Goal: Task Accomplishment & Management: Complete application form

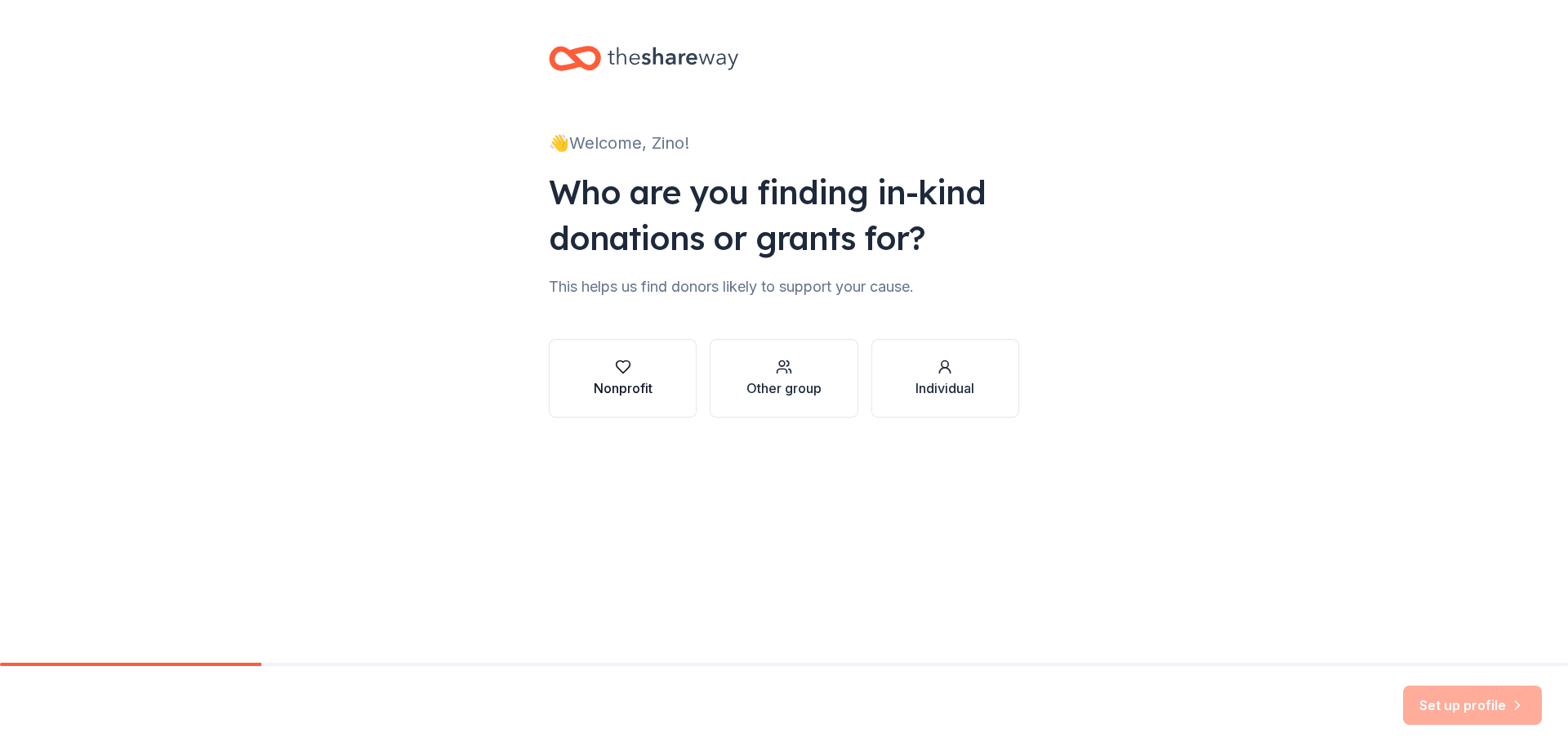
click at [612, 374] on div "button" at bounding box center [624, 366] width 59 height 16
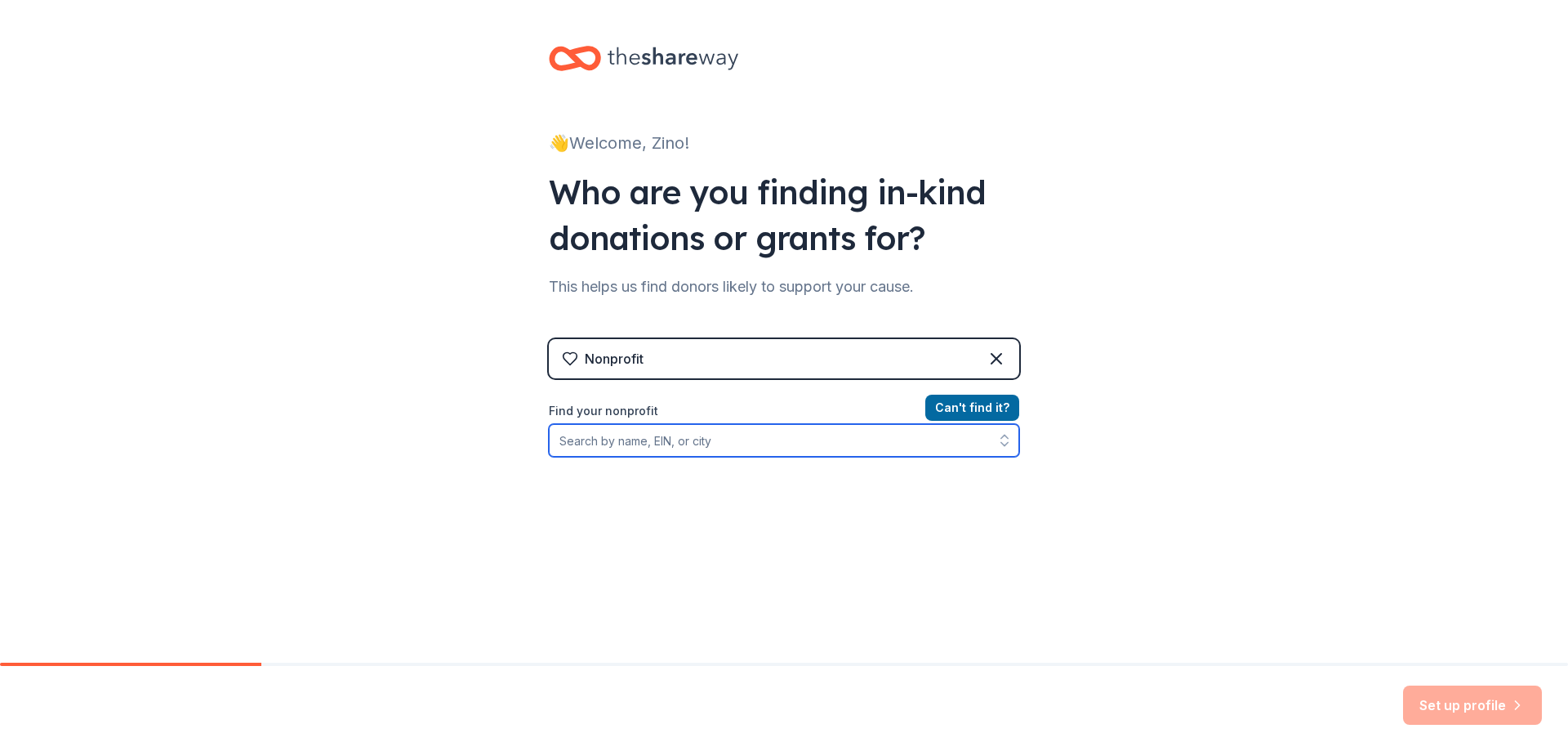
click at [737, 446] on input "Find your nonprofit" at bounding box center [784, 441] width 471 height 32
click at [737, 445] on input "Find your nonprofit" at bounding box center [784, 441] width 471 height 32
click at [1001, 444] on icon "button" at bounding box center [1004, 443] width 7 height 3
click at [688, 442] on input "Find your nonprofit" at bounding box center [784, 441] width 471 height 32
type input "Zino"
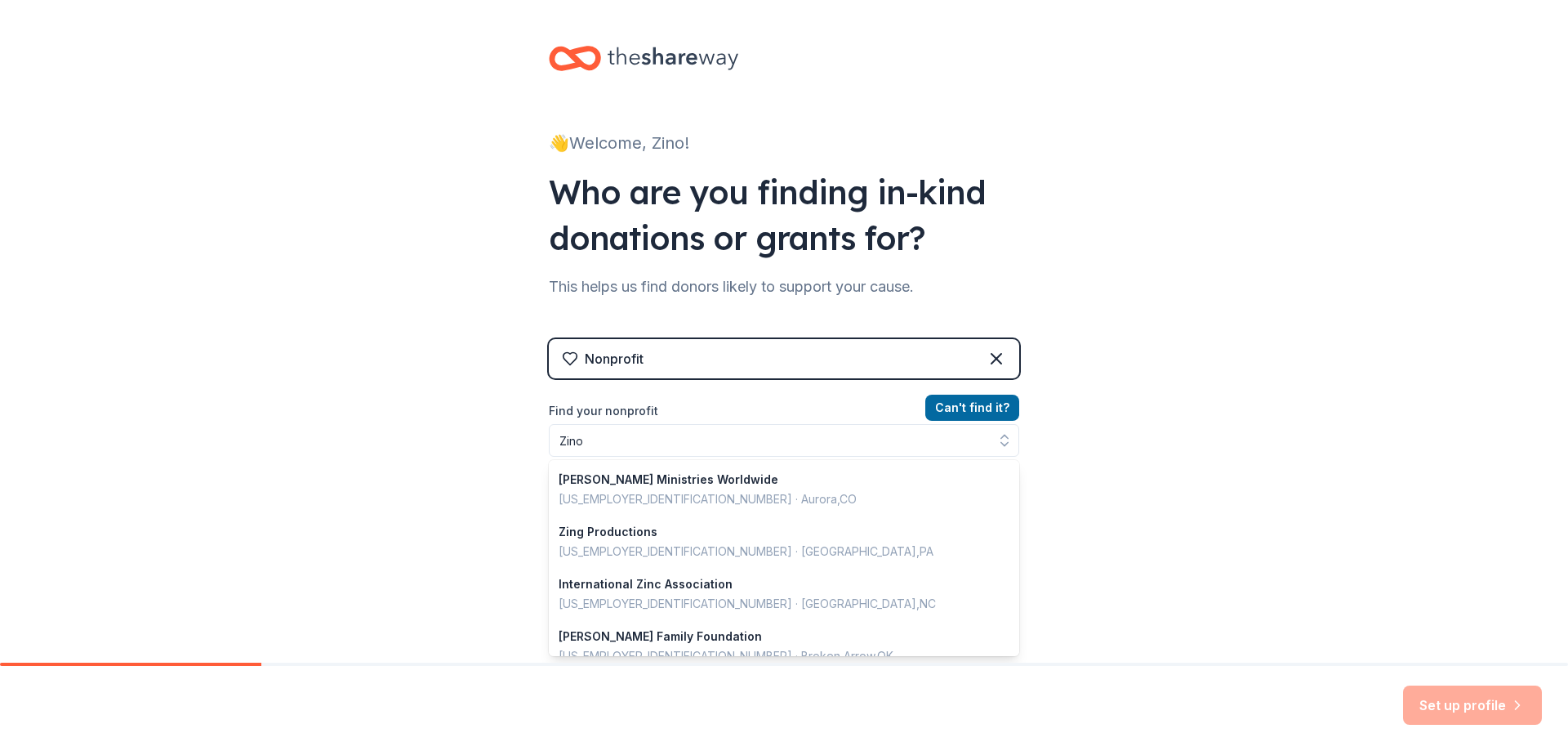
click at [1184, 352] on div "👋 Welcome, Zino! Who are you finding in-kind donations or grants for? This help…" at bounding box center [784, 349] width 1568 height 699
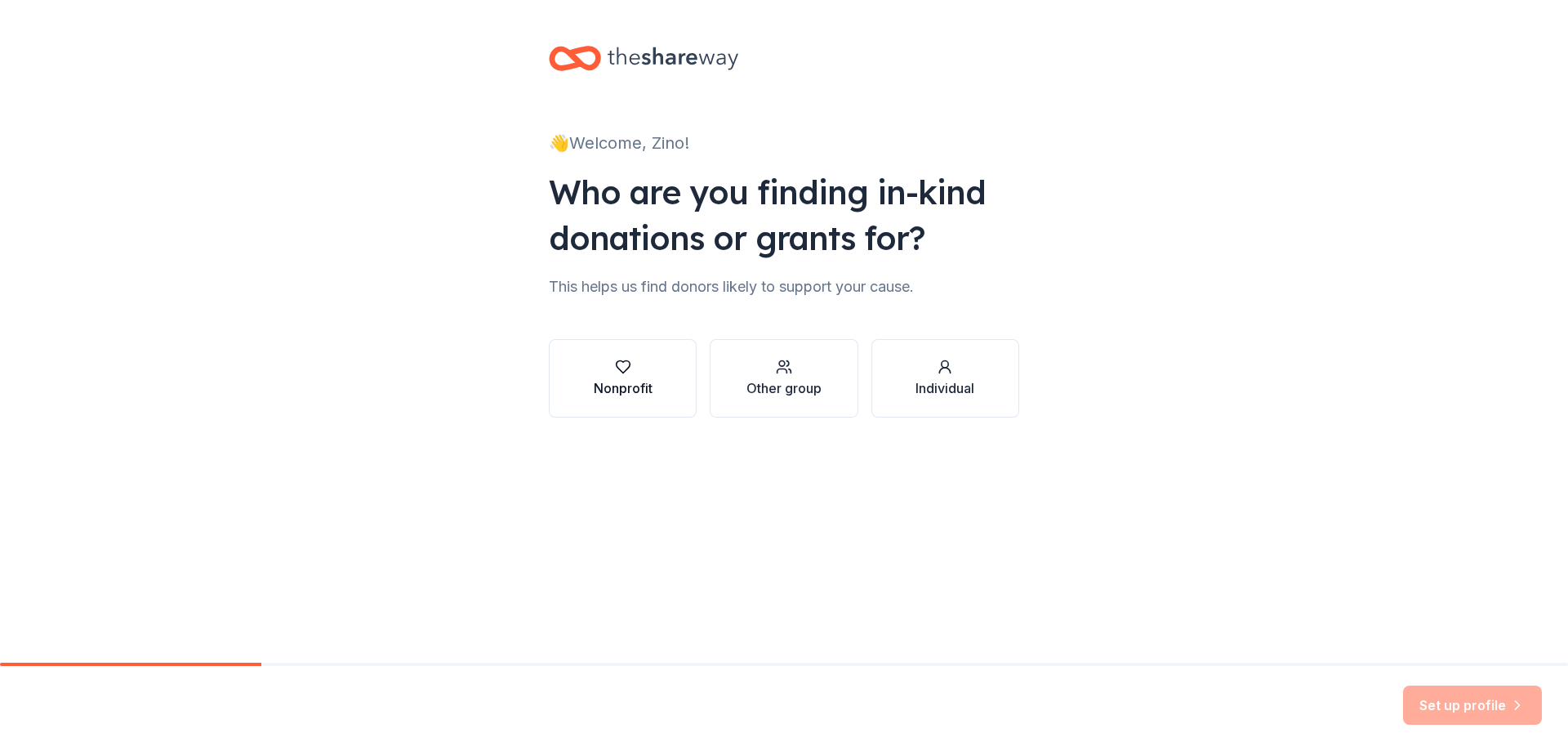
click at [629, 397] on div "Nonprofit" at bounding box center [624, 387] width 59 height 20
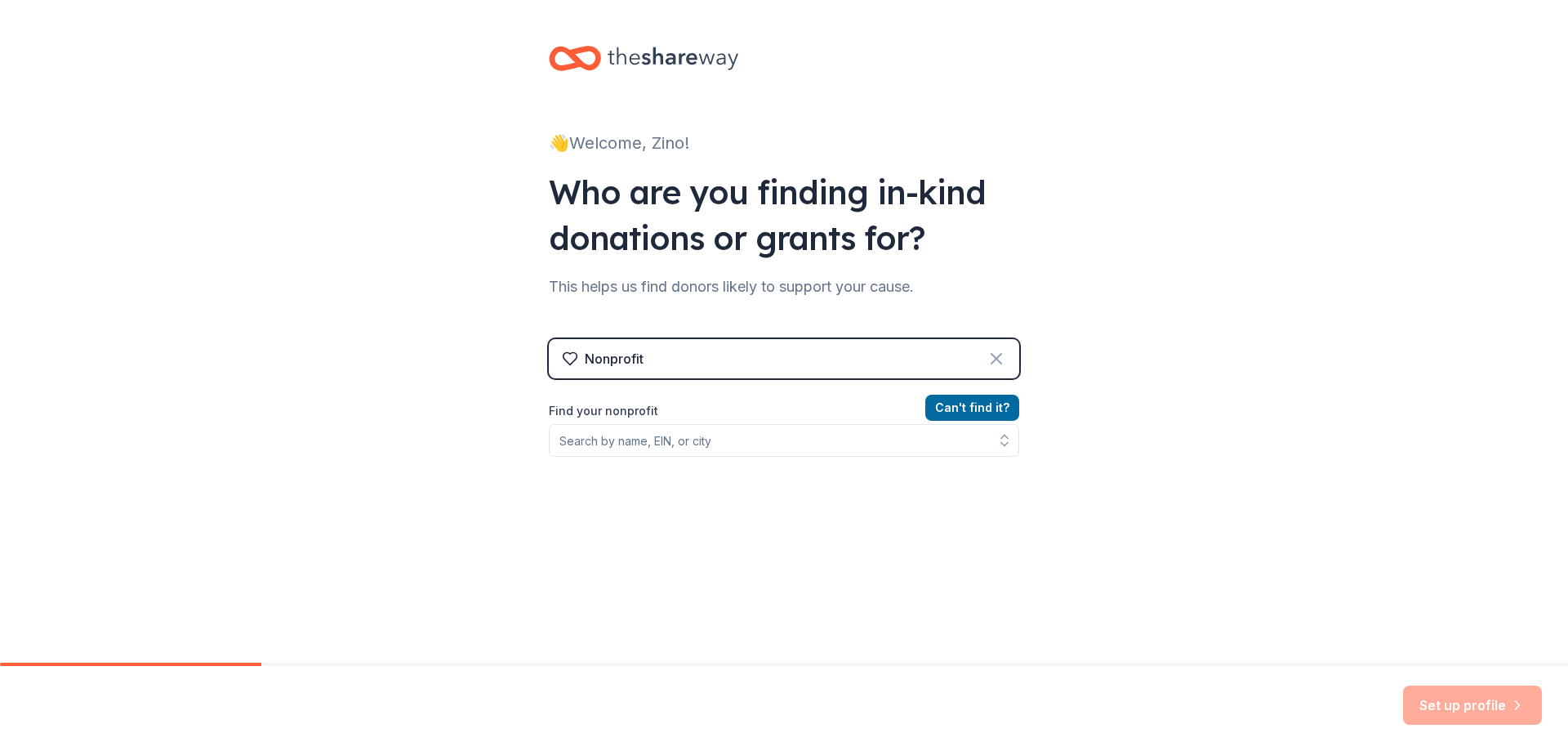
click at [992, 364] on icon at bounding box center [997, 358] width 20 height 20
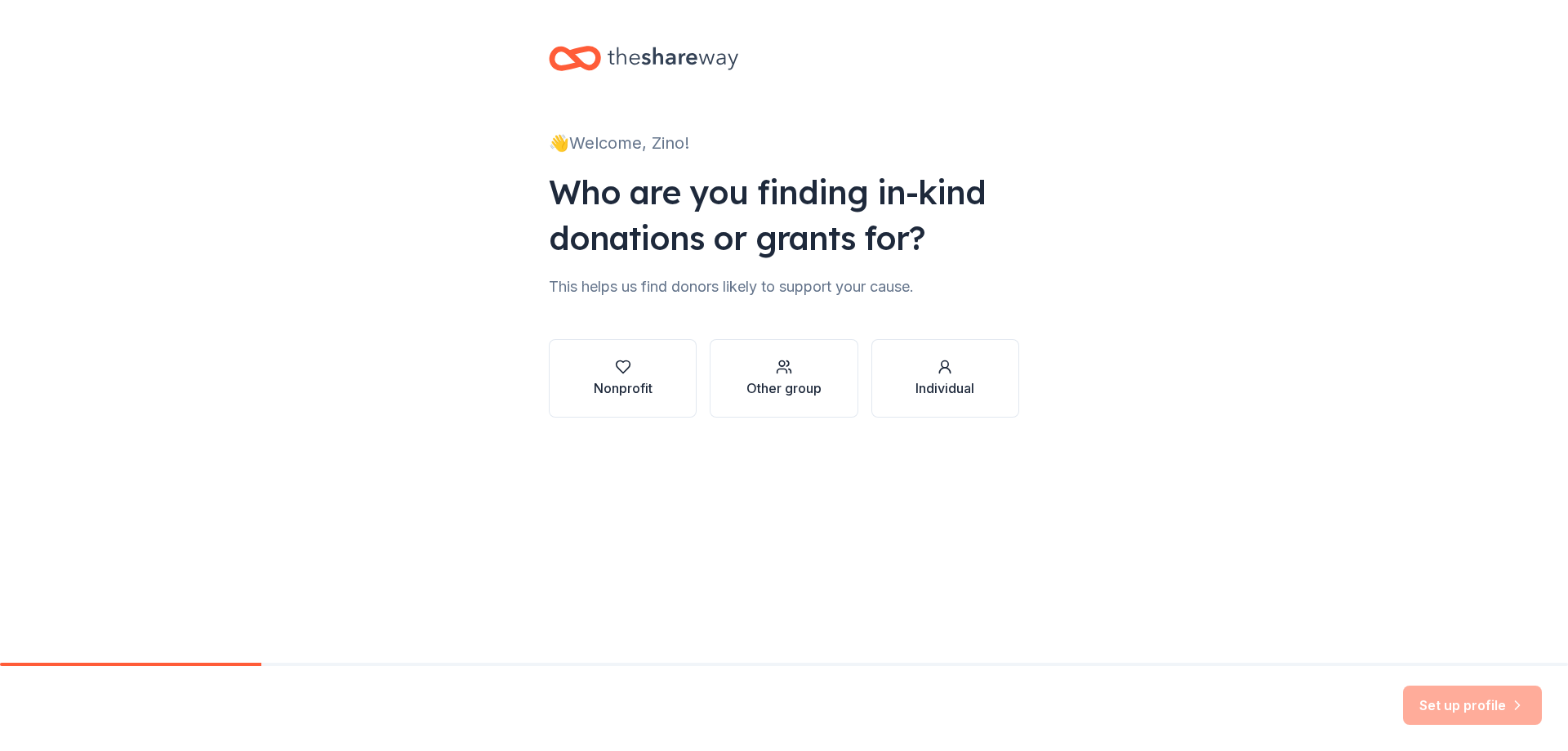
click at [612, 56] on icon at bounding box center [673, 58] width 131 height 33
